Goal: Transaction & Acquisition: Book appointment/travel/reservation

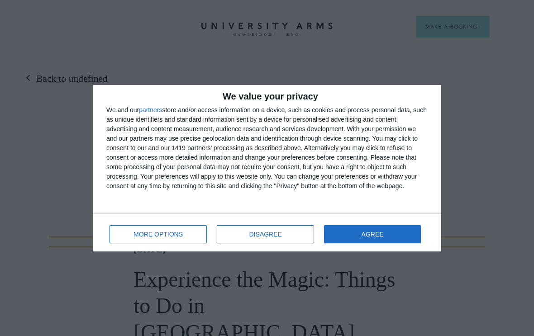
click at [243, 240] on button "DISAGREE" at bounding box center [265, 234] width 97 height 18
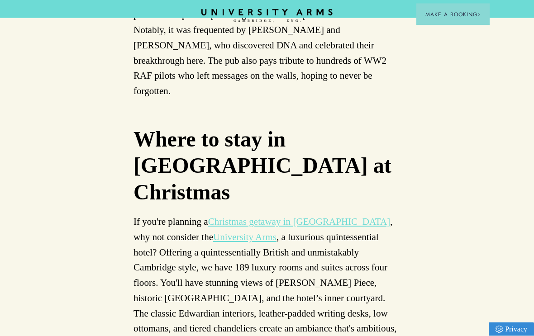
scroll to position [4598, 0]
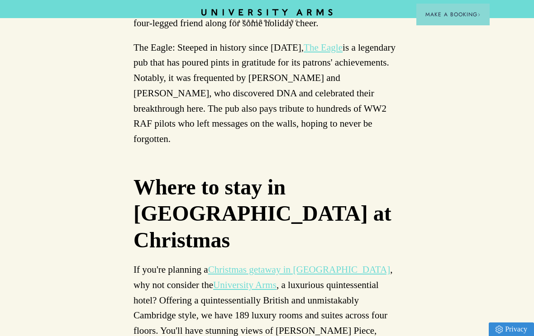
scroll to position [4549, 0]
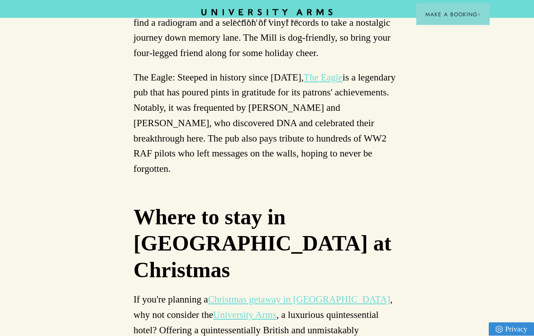
scroll to position [4520, 0]
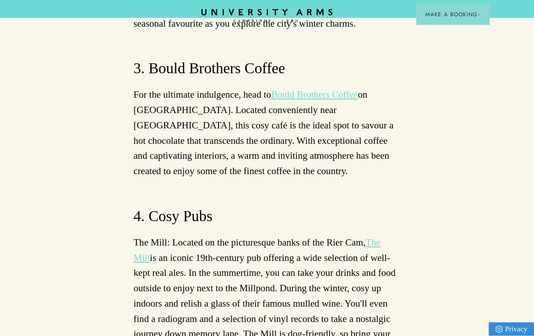
click at [431, 16] on span "Make a Booking" at bounding box center [452, 14] width 55 height 8
click at [451, 8] on button "Make a Booking" at bounding box center [452, 15] width 73 height 22
click at [436, 17] on span "Make a Booking" at bounding box center [452, 14] width 55 height 8
